Goal: Feedback & Contribution: Leave review/rating

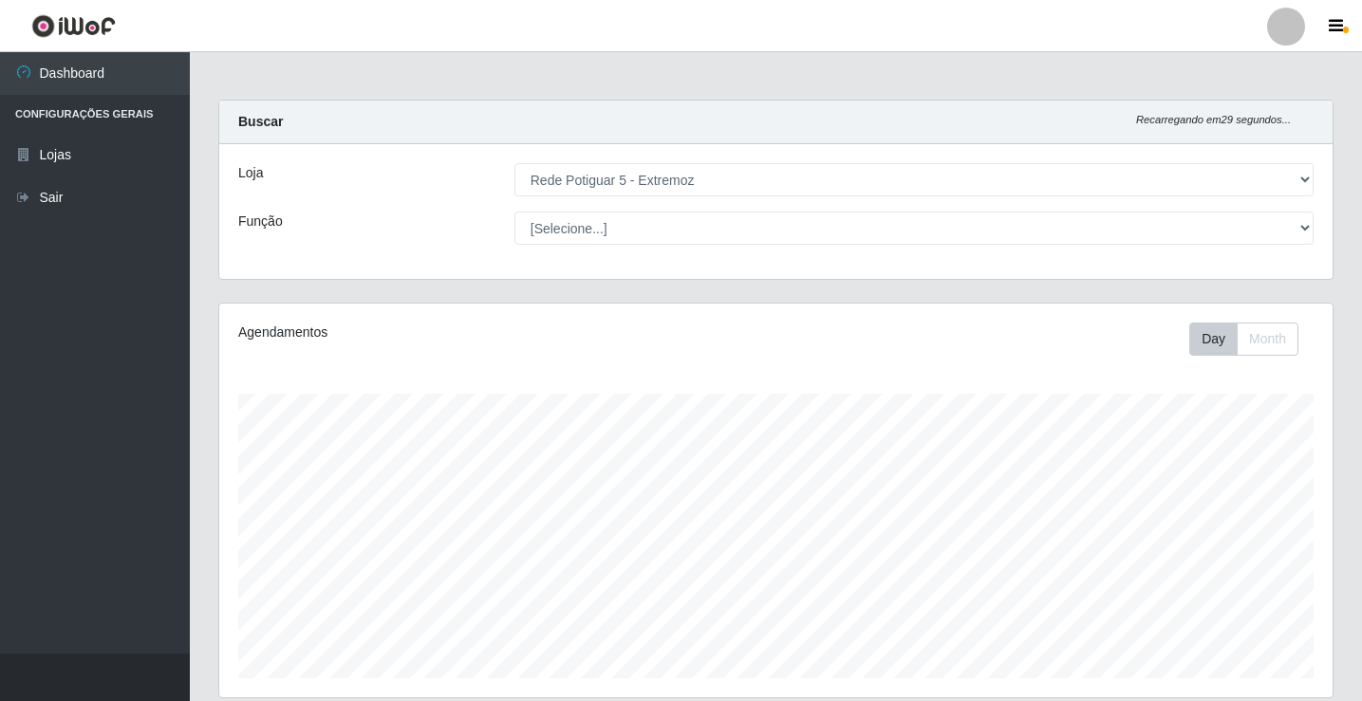
select select "79"
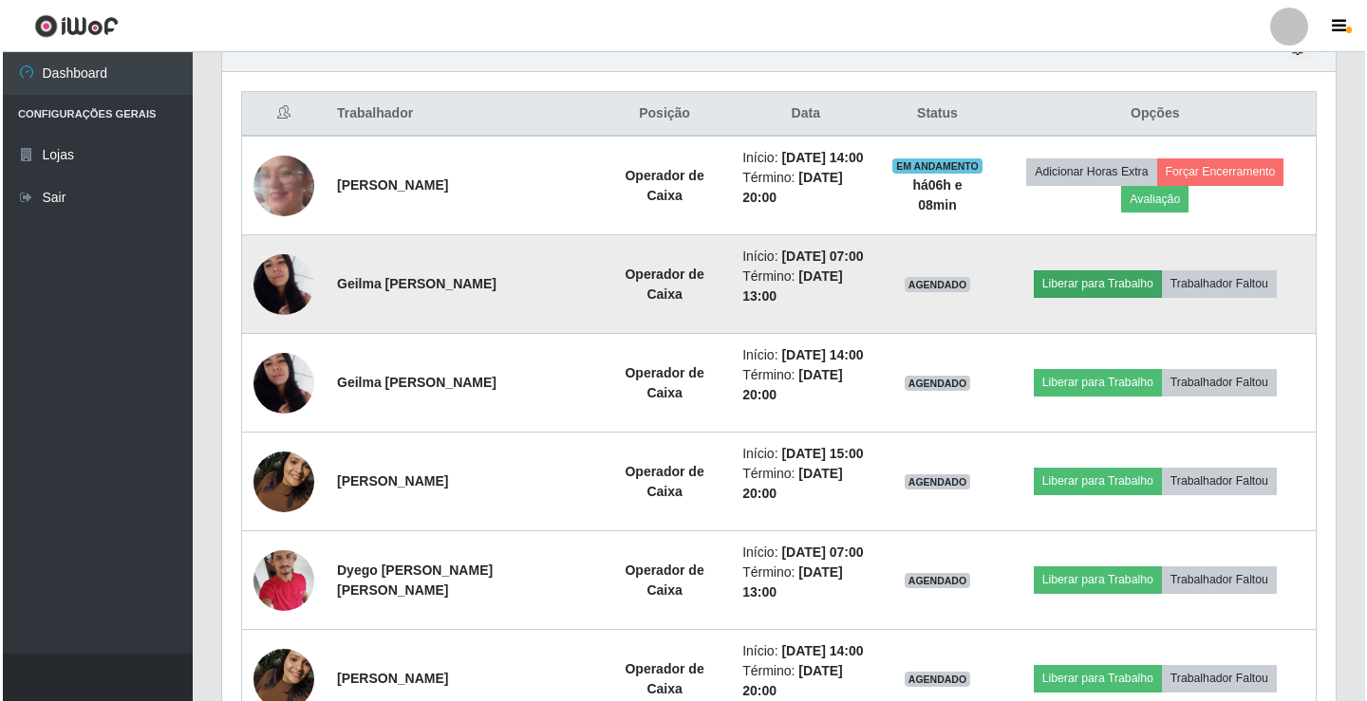
scroll to position [394, 1113]
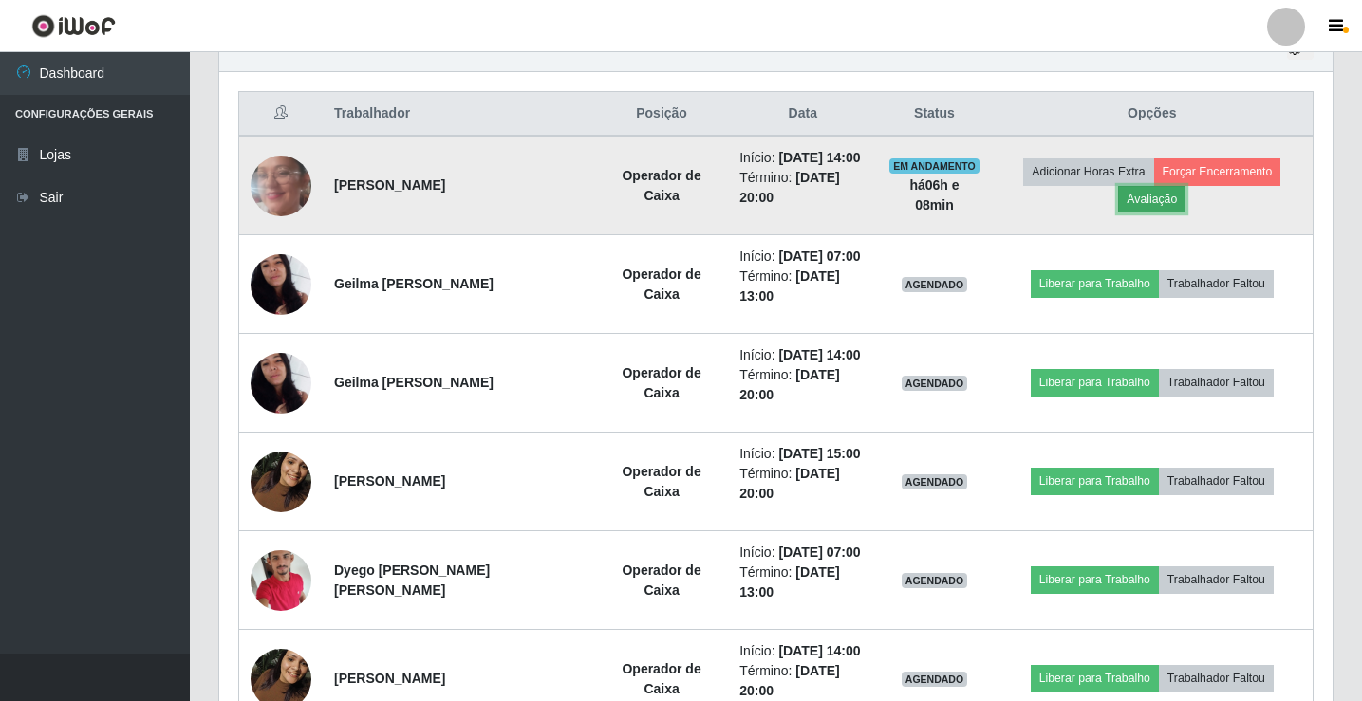
click at [1144, 201] on button "Avaliação" at bounding box center [1151, 199] width 67 height 27
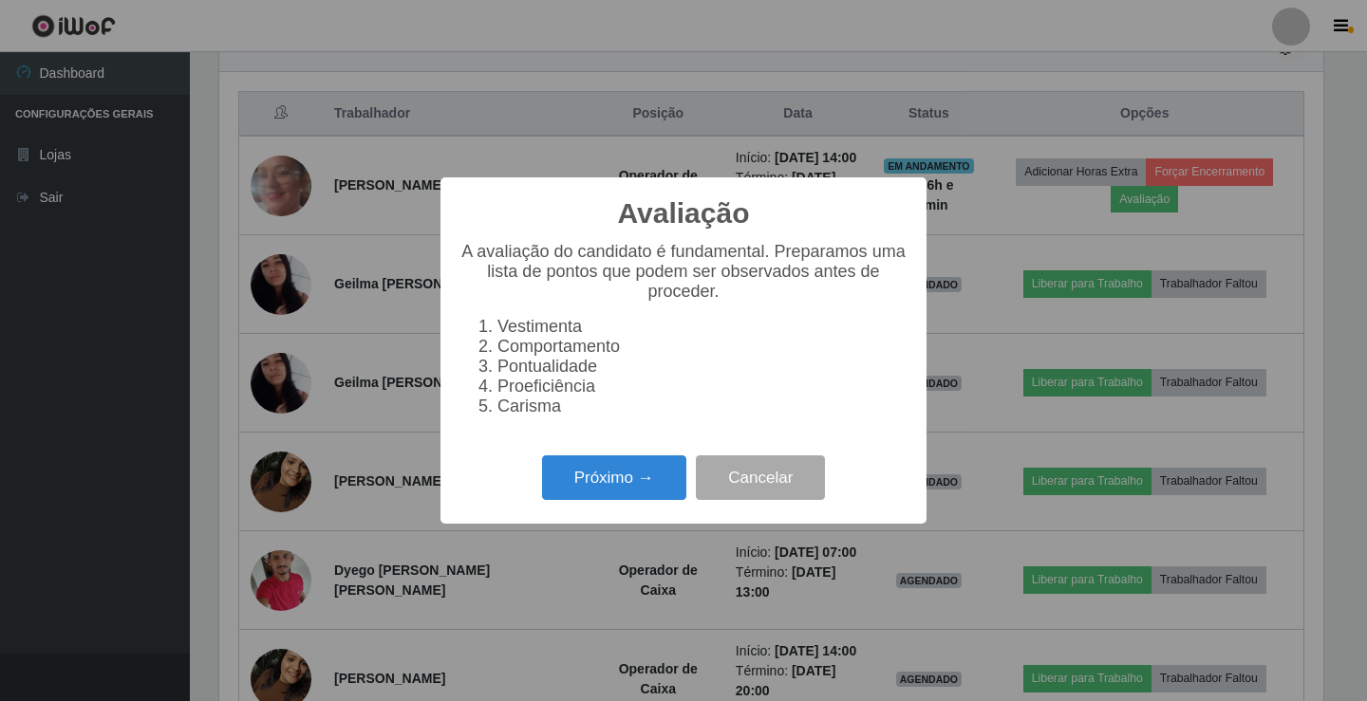
scroll to position [394, 1104]
click at [594, 477] on button "Próximo →" at bounding box center [614, 478] width 144 height 45
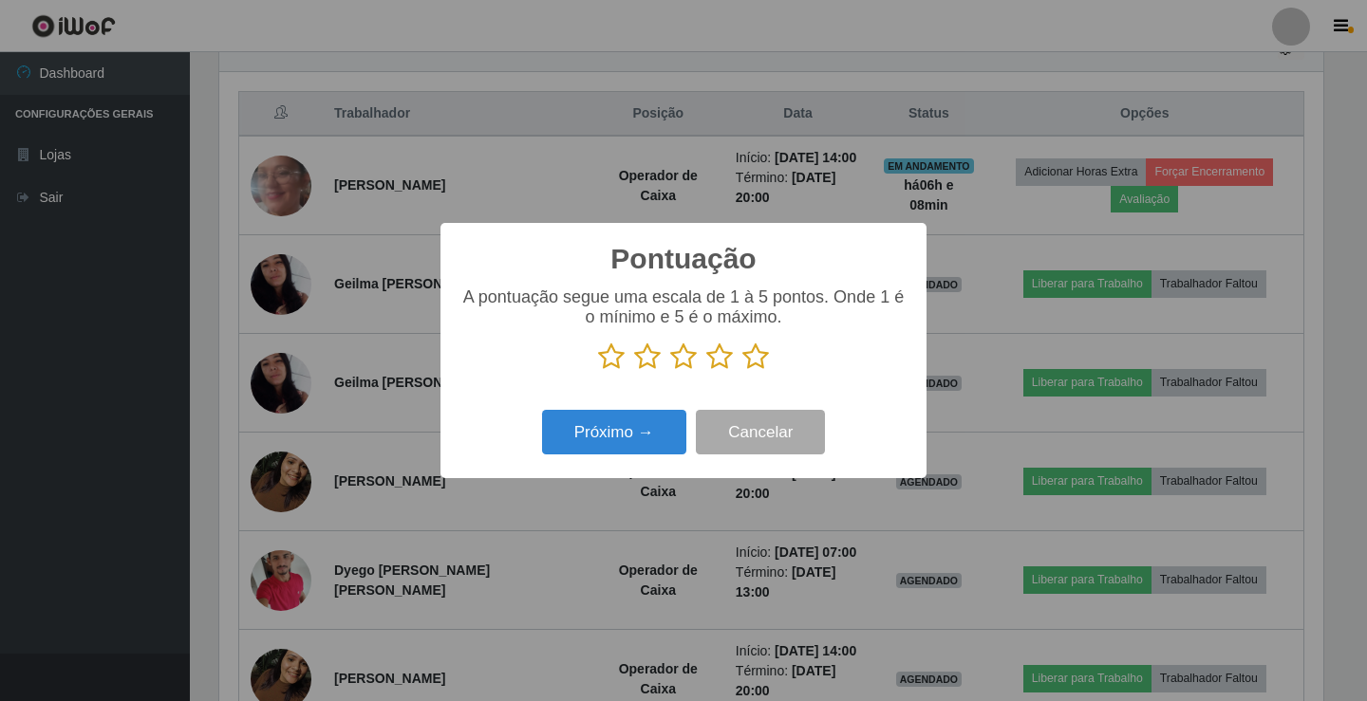
scroll to position [948582, 947872]
click at [633, 424] on button "Próximo →" at bounding box center [614, 432] width 144 height 45
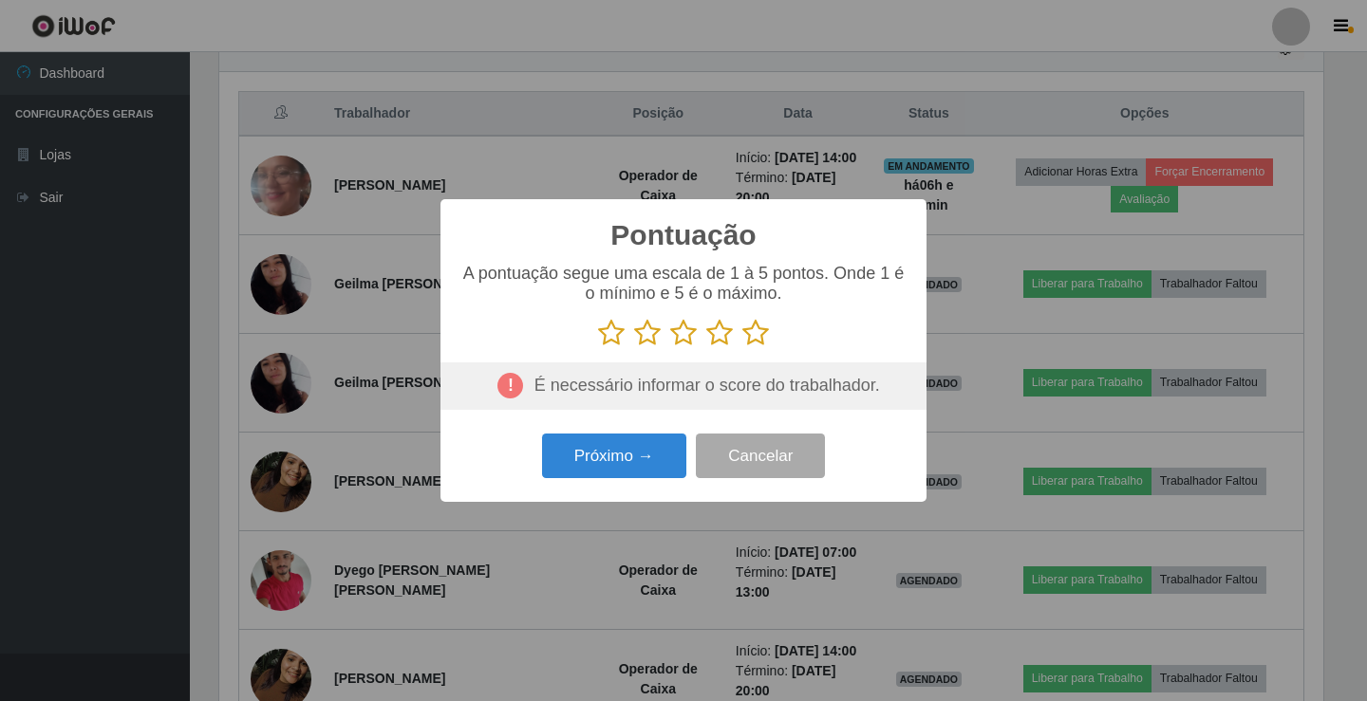
click at [754, 325] on icon at bounding box center [755, 333] width 27 height 28
click at [742, 347] on input "radio" at bounding box center [742, 347] width 0 height 0
click at [616, 475] on button "Próximo →" at bounding box center [614, 456] width 144 height 45
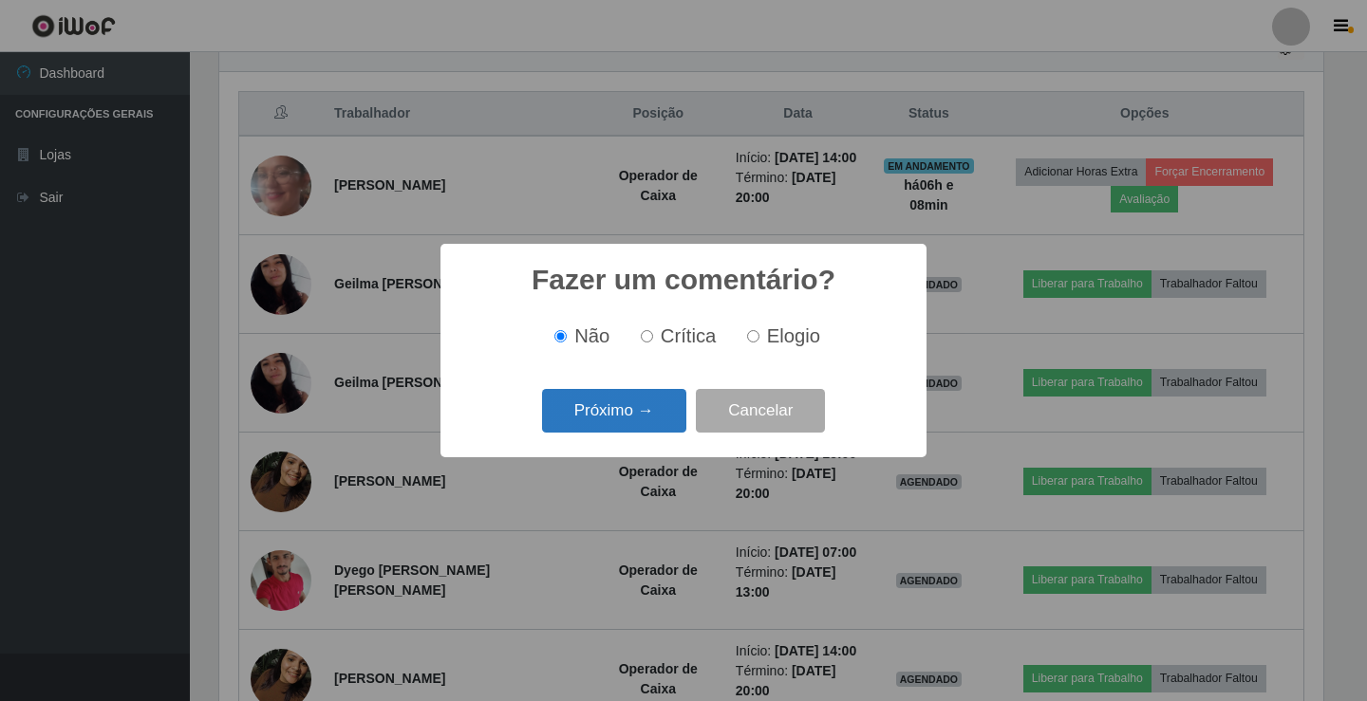
click at [656, 425] on button "Próximo →" at bounding box center [614, 411] width 144 height 45
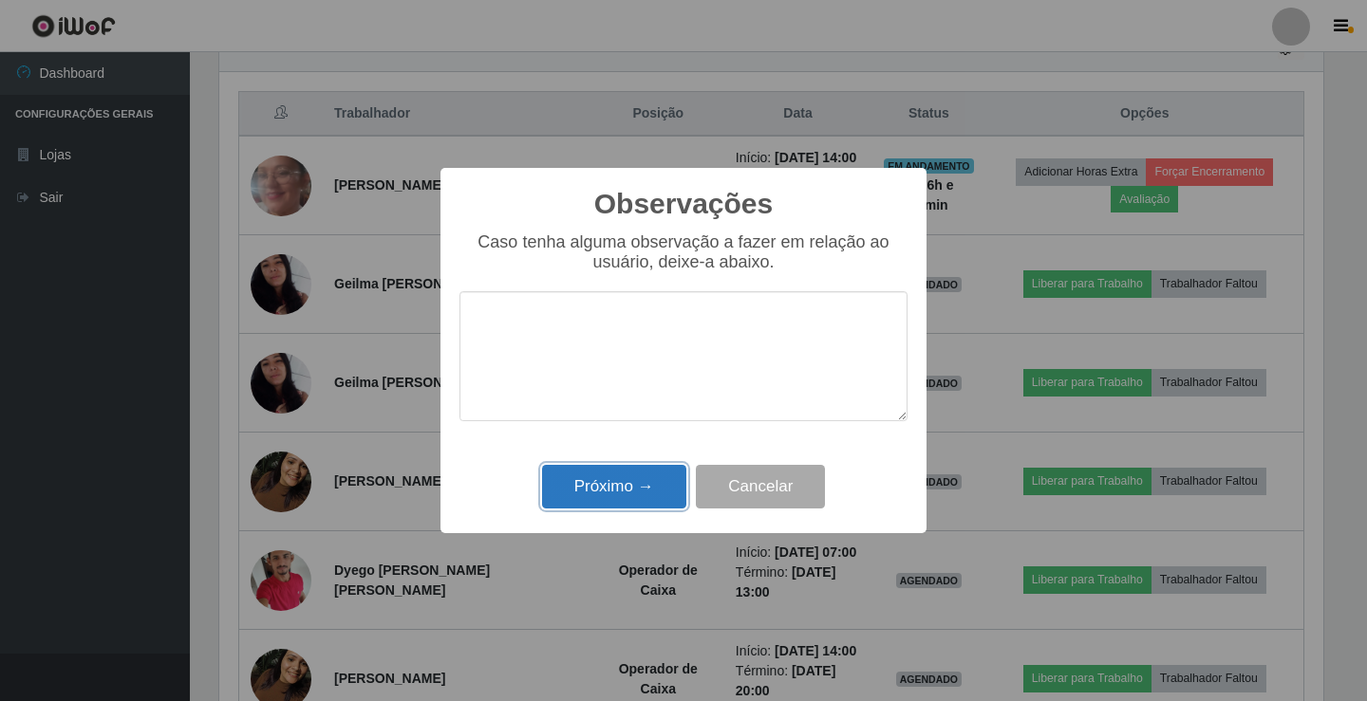
click at [640, 485] on button "Próximo →" at bounding box center [614, 487] width 144 height 45
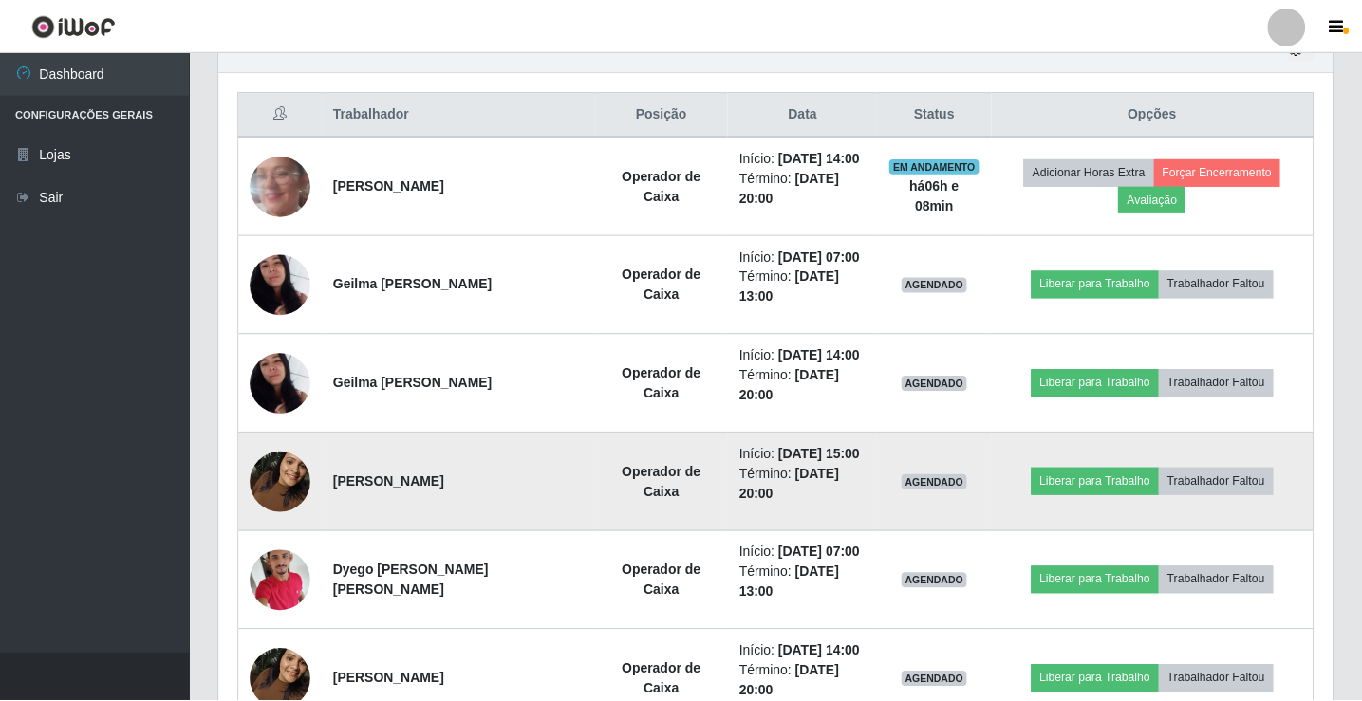
scroll to position [394, 1113]
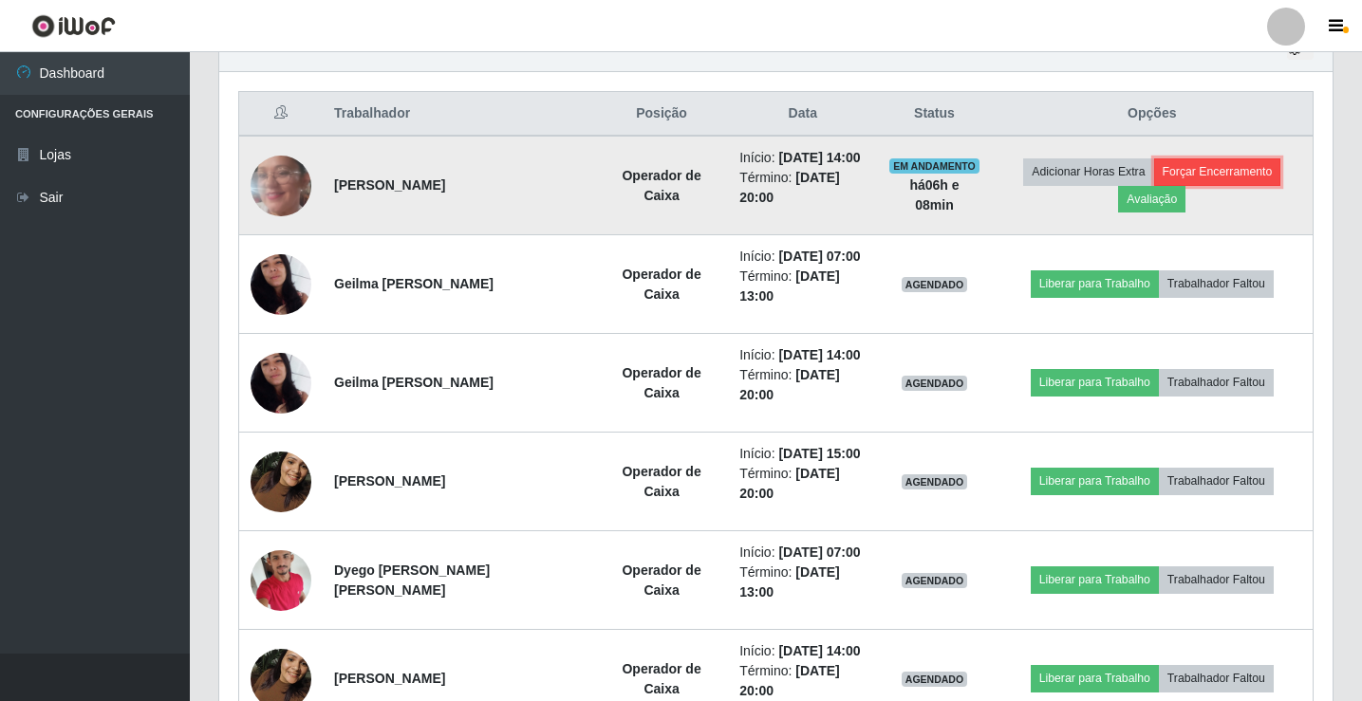
click at [1255, 176] on button "Forçar Encerramento" at bounding box center [1217, 171] width 127 height 27
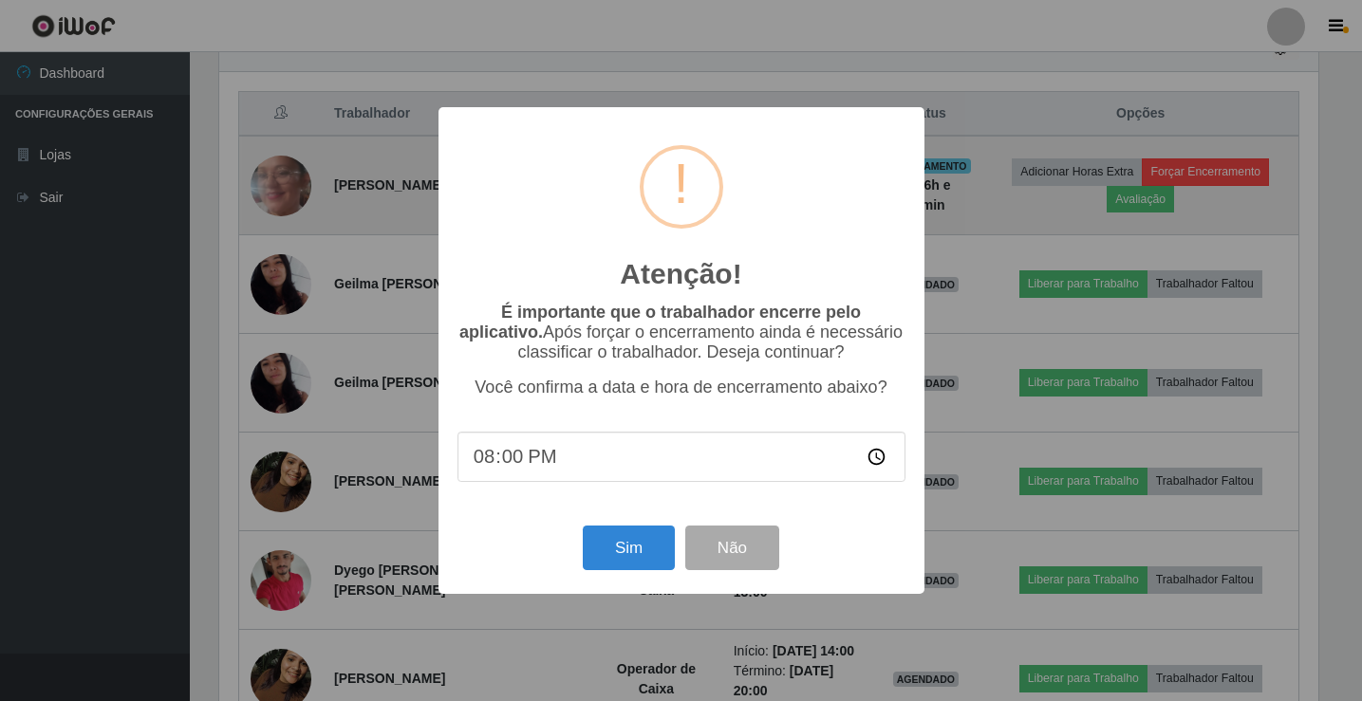
scroll to position [394, 1104]
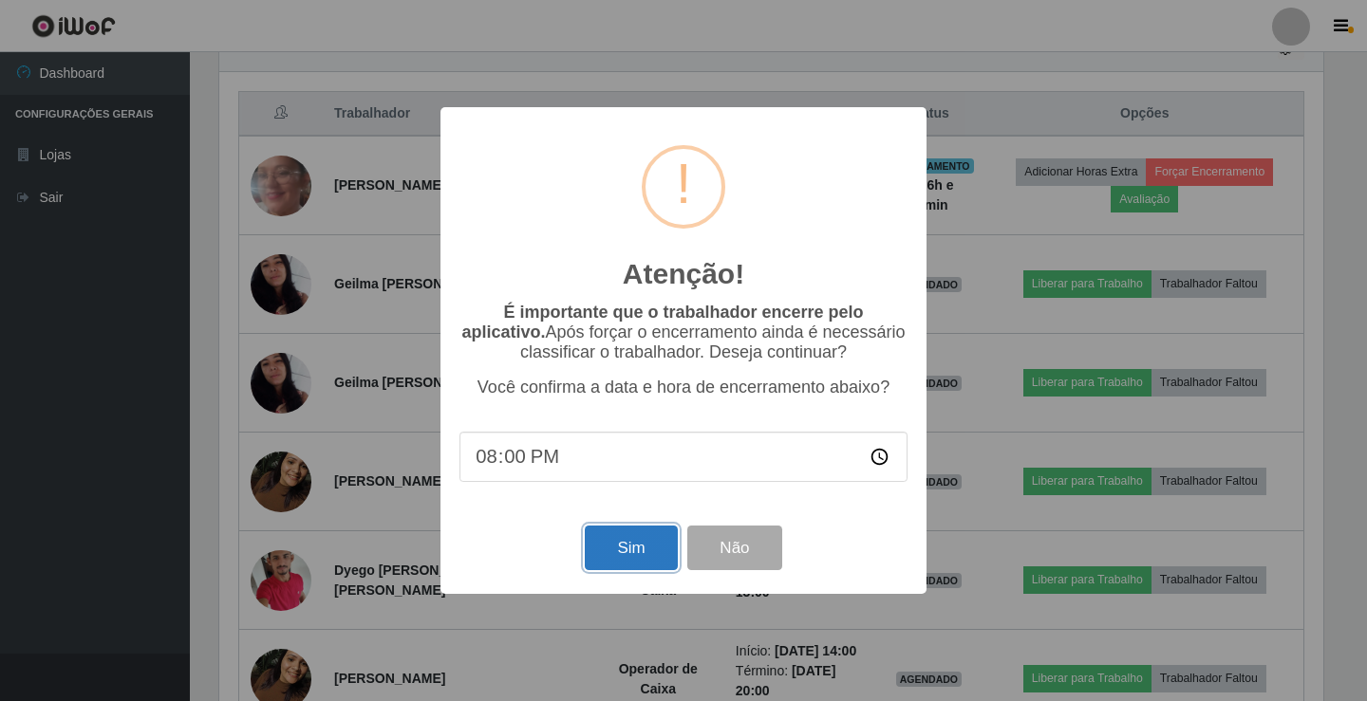
click at [611, 542] on button "Sim" at bounding box center [631, 548] width 92 height 45
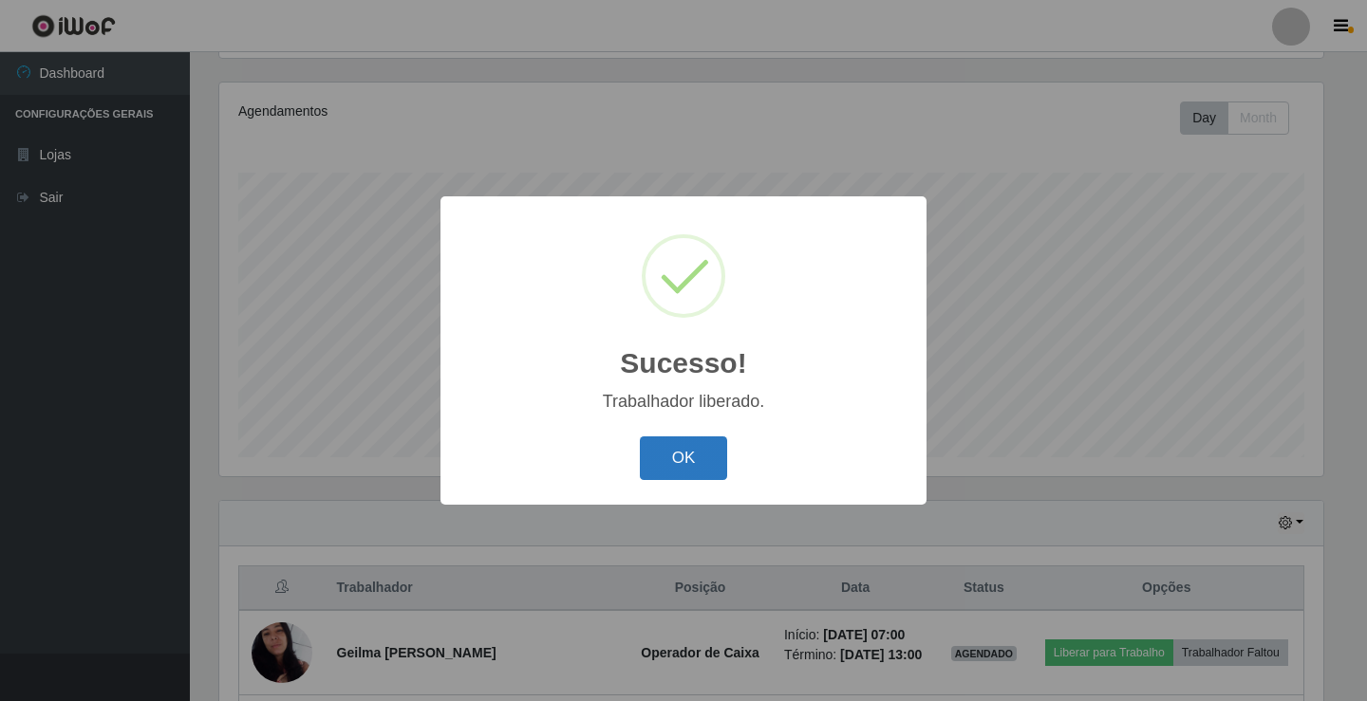
click at [666, 462] on button "OK" at bounding box center [684, 459] width 88 height 45
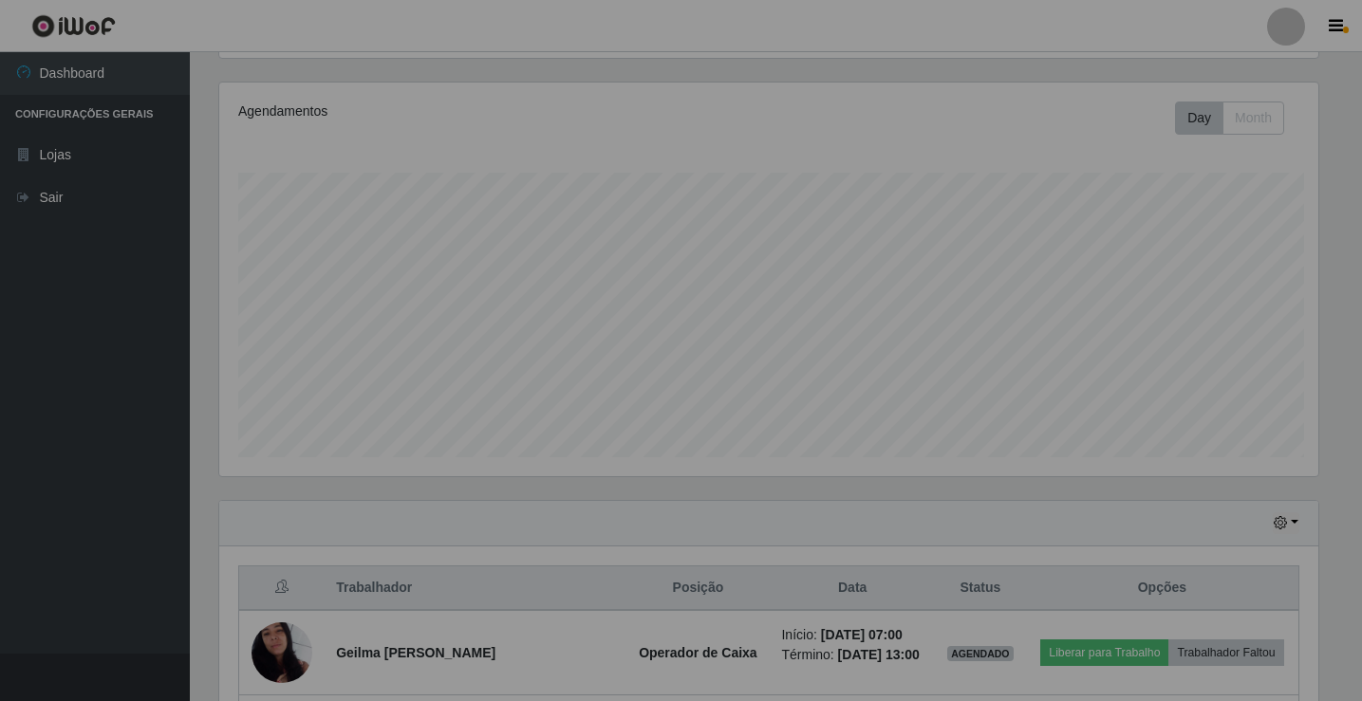
scroll to position [394, 1113]
